Goal: Task Accomplishment & Management: Manage account settings

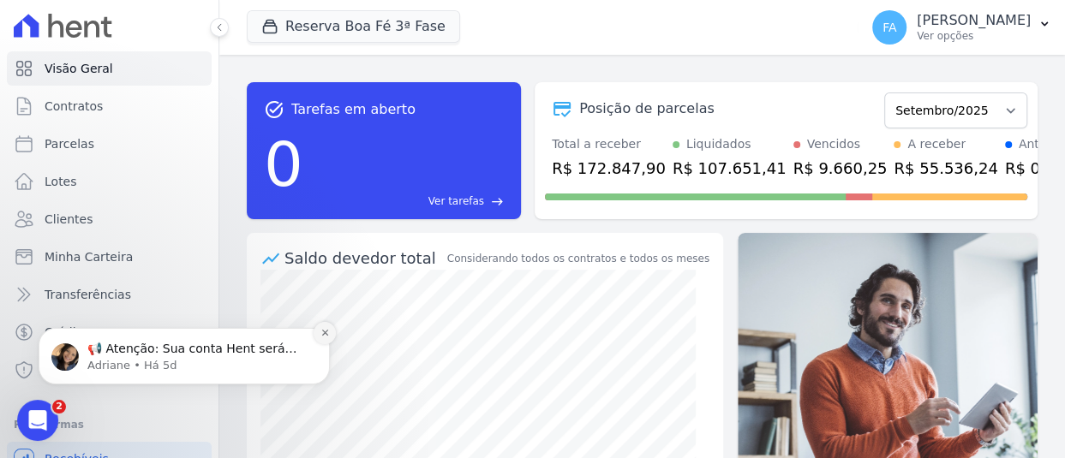
click at [327, 332] on icon "Dismiss notification" at bounding box center [324, 332] width 9 height 9
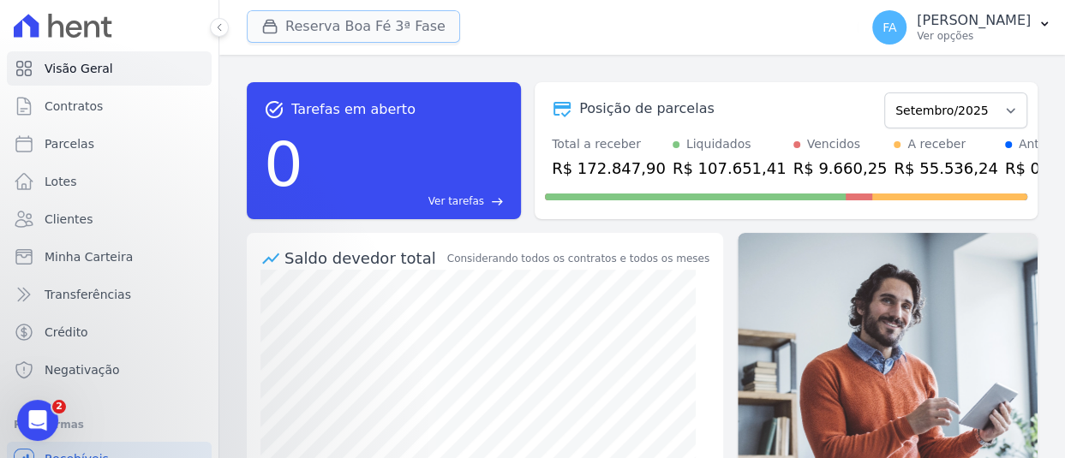
click at [370, 30] on button "Reserva Boa Fé 3ª Fase" at bounding box center [353, 26] width 213 height 33
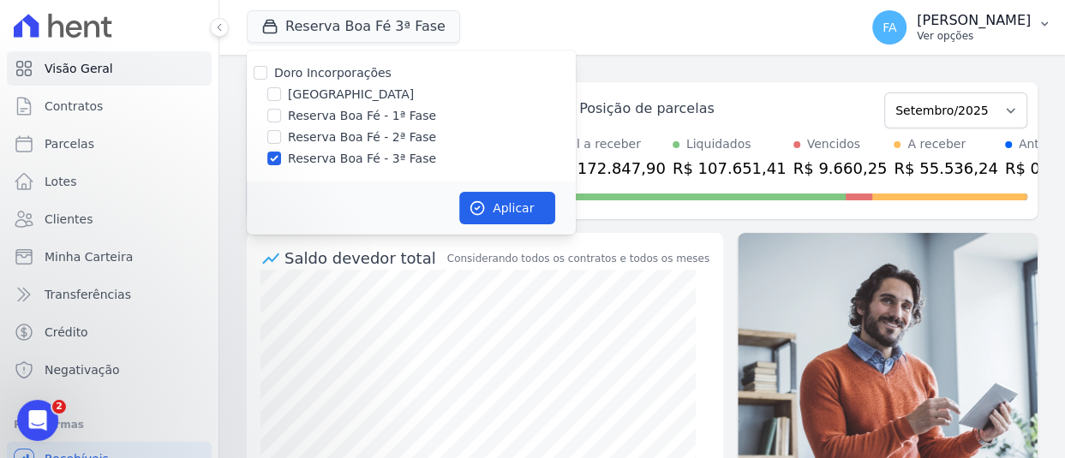
click at [948, 14] on p "Franciane Alves Batista" at bounding box center [974, 20] width 114 height 17
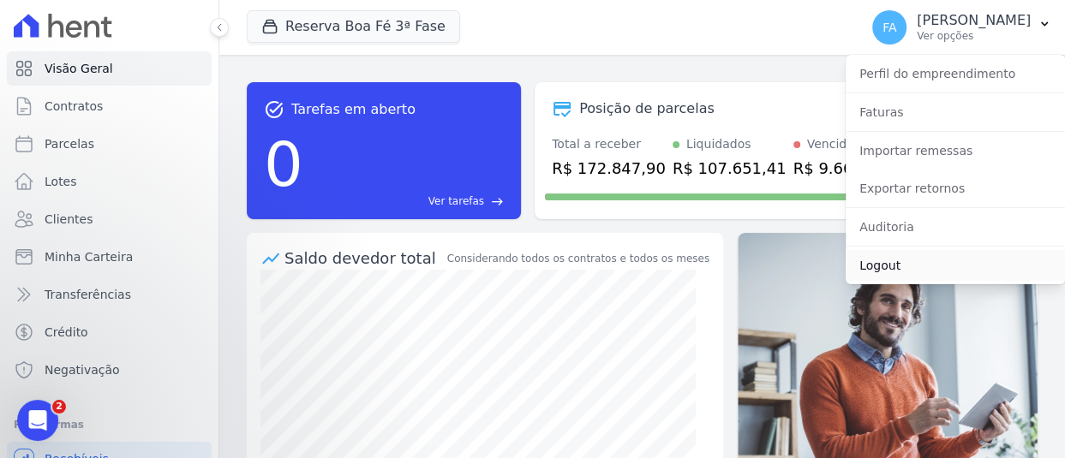
click at [876, 262] on link "Logout" at bounding box center [955, 265] width 219 height 31
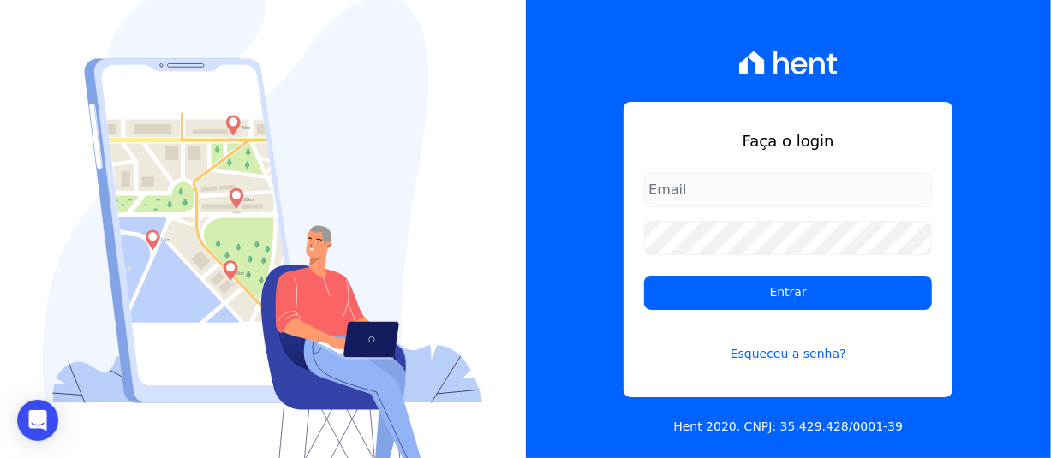
type input "[PERSON_NAME][EMAIL_ADDRESS][PERSON_NAME][DOMAIN_NAME]"
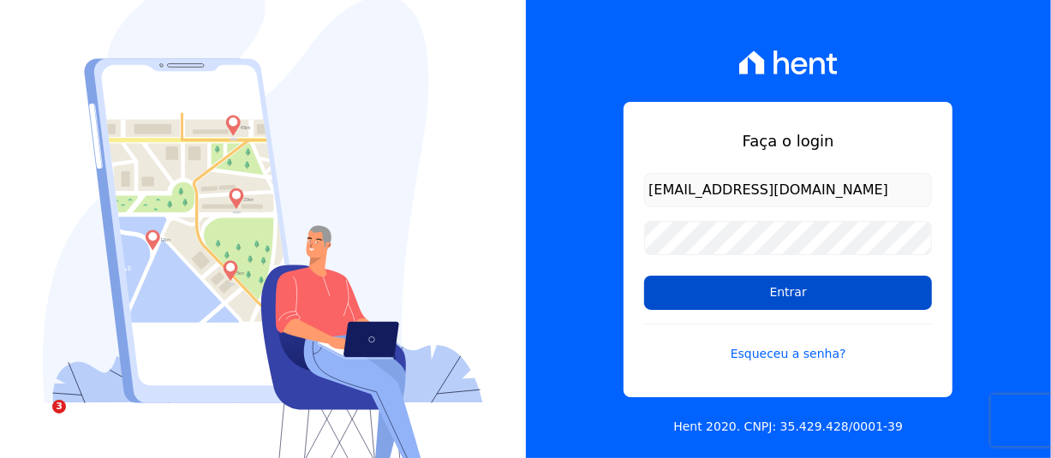
click at [856, 300] on input "Entrar" at bounding box center [788, 293] width 288 height 34
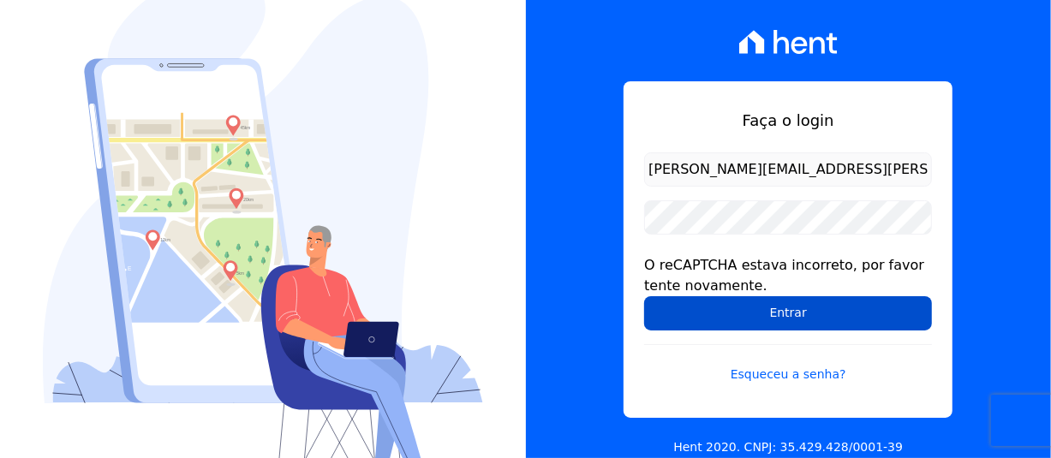
click at [731, 307] on input "Entrar" at bounding box center [788, 313] width 288 height 34
